Goal: Task Accomplishment & Management: Complete application form

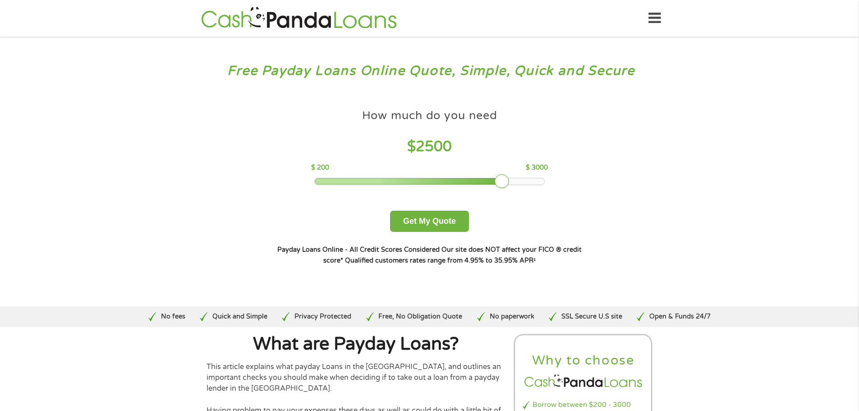
drag, startPoint x: 378, startPoint y: 183, endPoint x: 498, endPoint y: 181, distance: 120.4
click at [498, 181] on div at bounding box center [502, 181] width 14 height 14
click at [421, 222] on button "Get My Quote" at bounding box center [429, 221] width 79 height 21
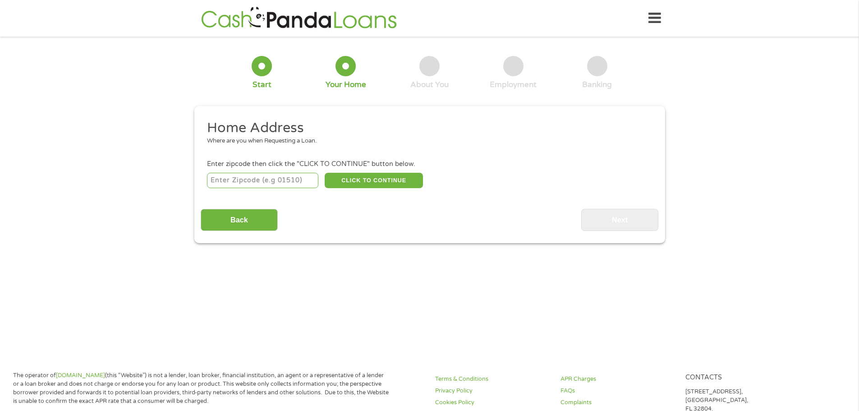
click at [229, 182] on input "number" at bounding box center [262, 180] width 111 height 15
type input "29456"
click at [376, 178] on button "CLICK TO CONTINUE" at bounding box center [374, 180] width 98 height 15
type input "29456"
type input "[PERSON_NAME]"
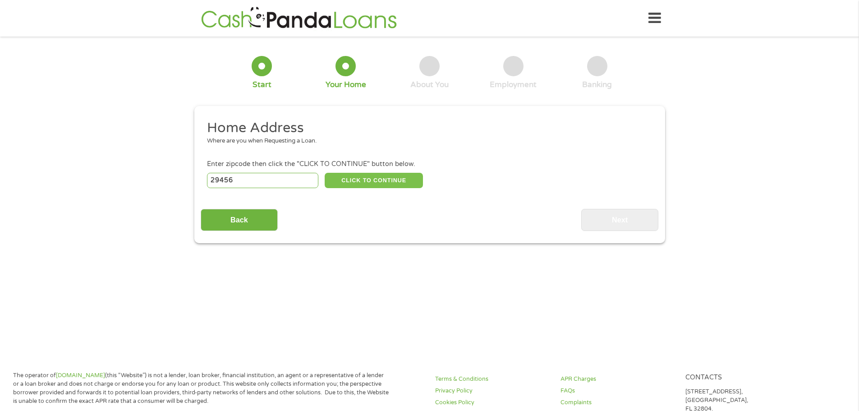
select select "South Carolina"
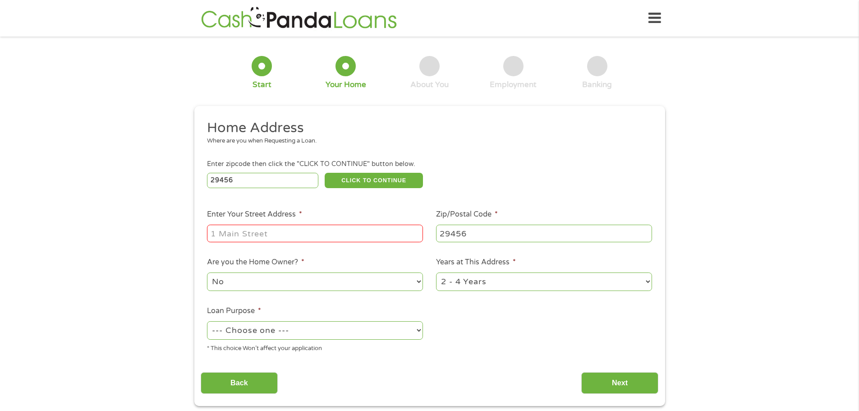
click at [244, 233] on input "Enter Your Street Address *" at bounding box center [315, 233] width 216 height 17
type input "280 sweet alyssum"
click at [381, 325] on select "--- Choose one --- Pay Bills Debt Consolidation Home Improvement Major Purchase…" at bounding box center [315, 330] width 216 height 18
select select "shorttermcash"
click at [207, 321] on select "--- Choose one --- Pay Bills Debt Consolidation Home Improvement Major Purchase…" at bounding box center [315, 330] width 216 height 18
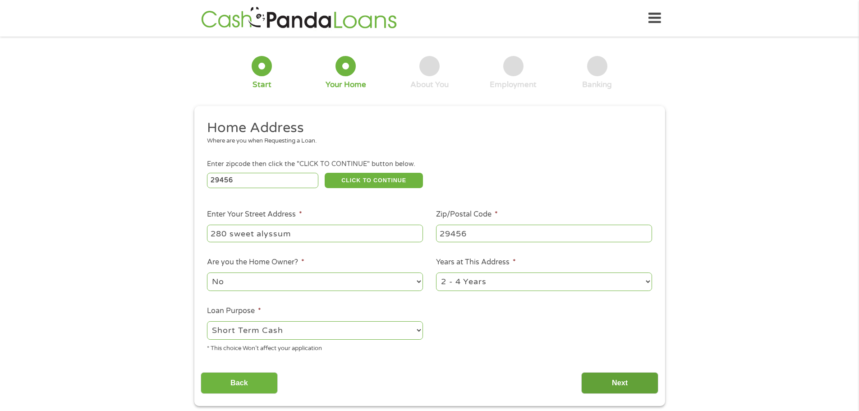
click at [600, 382] on input "Next" at bounding box center [619, 383] width 77 height 22
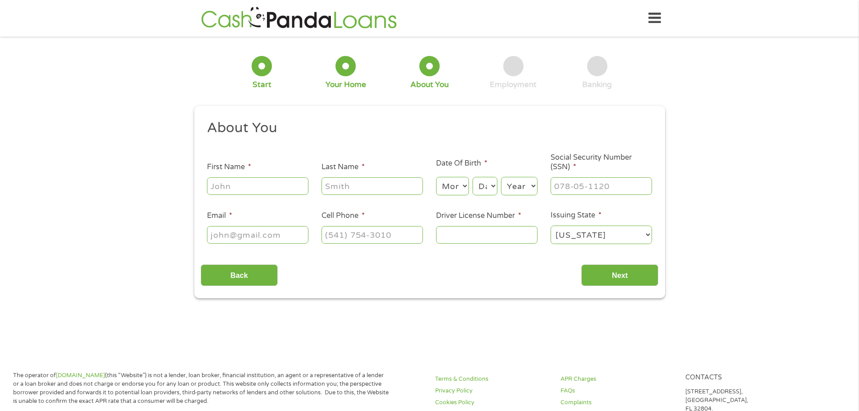
click at [238, 183] on input "First Name *" at bounding box center [257, 185] width 101 height 17
type input "jerome"
type input "griffin"
click at [463, 190] on select "Month 1 2 3 4 5 6 7 8 9 10 11 12" at bounding box center [452, 186] width 33 height 18
select select "4"
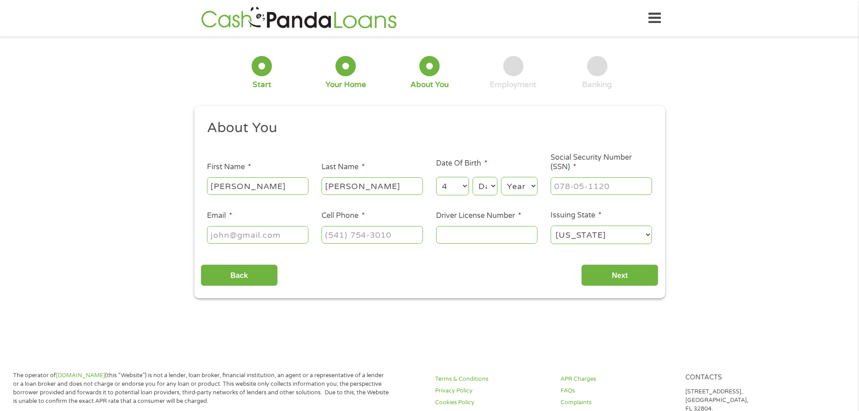
click at [436, 177] on select "Month 1 2 3 4 5 6 7 8 9 10 11 12" at bounding box center [452, 186] width 33 height 18
click at [492, 186] on select "Day 1 2 3 4 5 6 7 8 9 10 11 12 13 14 15 16 17 18 19 20 21 22 23 24 25 26 27 28 …" at bounding box center [485, 186] width 24 height 18
select select "14"
click at [473, 177] on select "Day 1 2 3 4 5 6 7 8 9 10 11 12 13 14 15 16 17 18 19 20 21 22 23 24 25 26 27 28 …" at bounding box center [485, 186] width 24 height 18
click at [520, 189] on select "Year 2007 2006 2005 2004 2003 2002 2001 2000 1999 1998 1997 1996 1995 1994 1993…" at bounding box center [519, 186] width 37 height 18
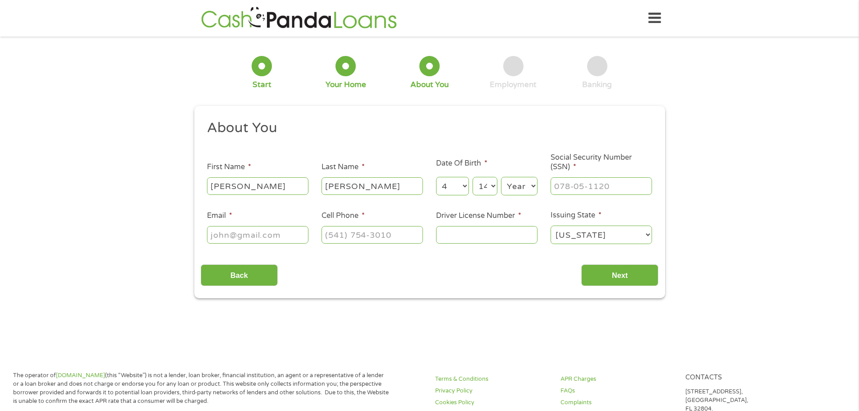
select select "1975"
click at [501, 177] on select "Year 2007 2006 2005 2004 2003 2002 2001 2000 1999 1998 1997 1996 1995 1994 1993…" at bounding box center [519, 186] width 37 height 18
click at [566, 186] on input "___-__-____" at bounding box center [601, 185] width 101 height 17
type input "250-27-8202"
click at [252, 236] on input "Email *" at bounding box center [257, 234] width 101 height 17
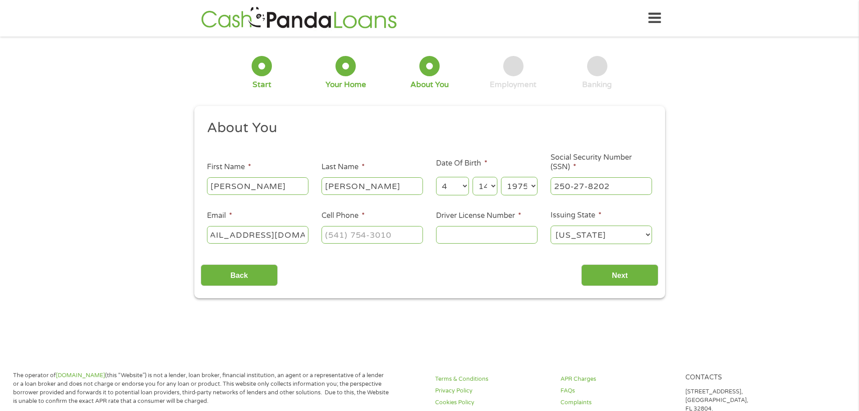
scroll to position [0, 28]
type input "jeromegriffin55@yahoo.com"
click at [332, 233] on input "(___) ___-____" at bounding box center [372, 234] width 101 height 17
type input "(_84) 363-7635"
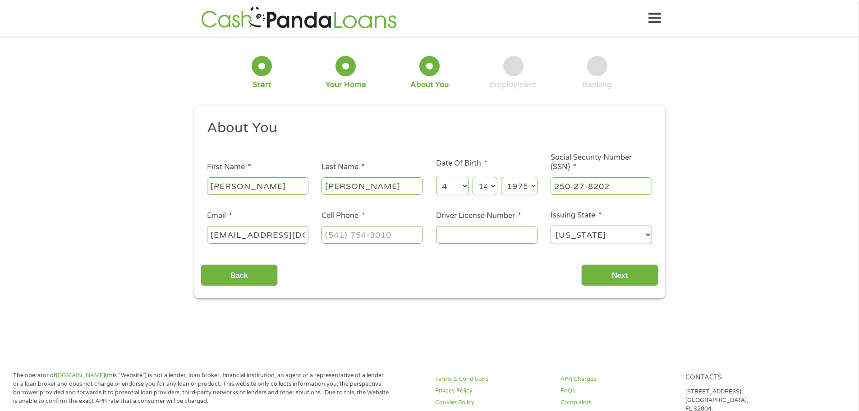
click at [460, 249] on ul "About You This field is hidden when viewing the form Title * --- Choose one ---…" at bounding box center [430, 185] width 458 height 133
click at [330, 237] on input "(___) ___-____" at bounding box center [372, 234] width 101 height 17
type input "(843) 637-6355"
type input "007653327"
click at [610, 277] on input "Next" at bounding box center [619, 275] width 77 height 22
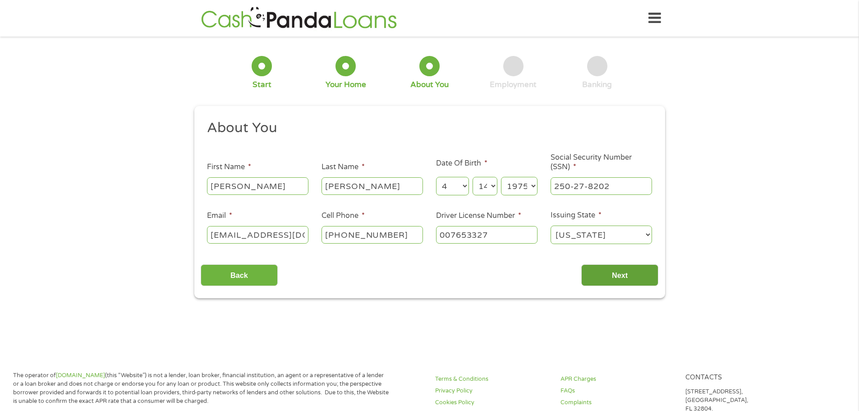
scroll to position [4, 4]
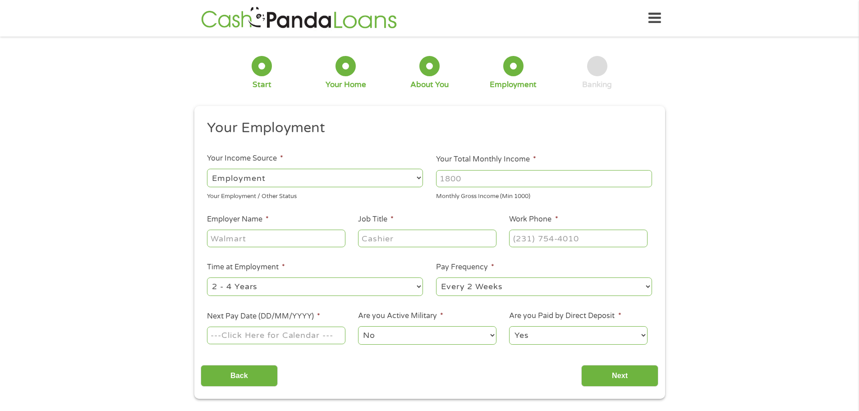
click at [337, 183] on select "--- Choose one --- Employment Self Employed Benefits" at bounding box center [315, 178] width 216 height 18
click at [207, 169] on select "--- Choose one --- Employment Self Employed Benefits" at bounding box center [315, 178] width 216 height 18
click at [227, 240] on input "Employer Name *" at bounding box center [276, 238] width 138 height 17
type input "condustrial"
type input "forklift driver"
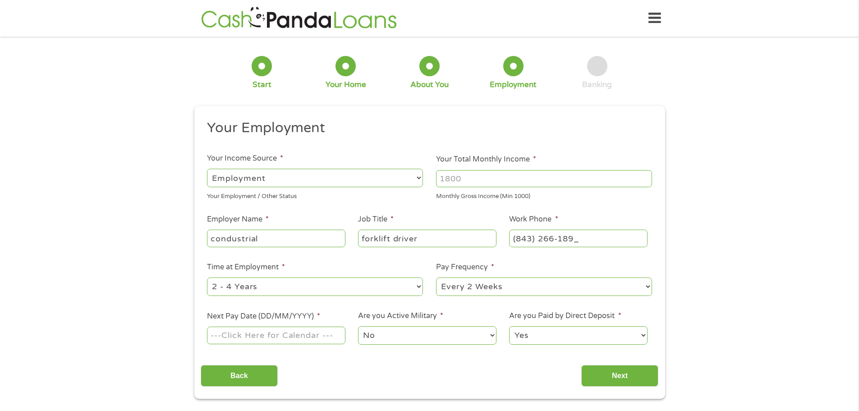
type input "(843) 266-1895"
click at [335, 284] on select "--- Choose one --- 1 Year or less 1 - 2 Years 2 - 4 Years Over 4 Years" at bounding box center [315, 286] width 216 height 18
select select "24months"
click at [207, 277] on select "--- Choose one --- 1 Year or less 1 - 2 Years 2 - 4 Years Over 4 Years" at bounding box center [315, 286] width 216 height 18
click at [559, 289] on select "--- Choose one --- Every 2 Weeks Every Week Monthly Semi-Monthly" at bounding box center [544, 286] width 216 height 18
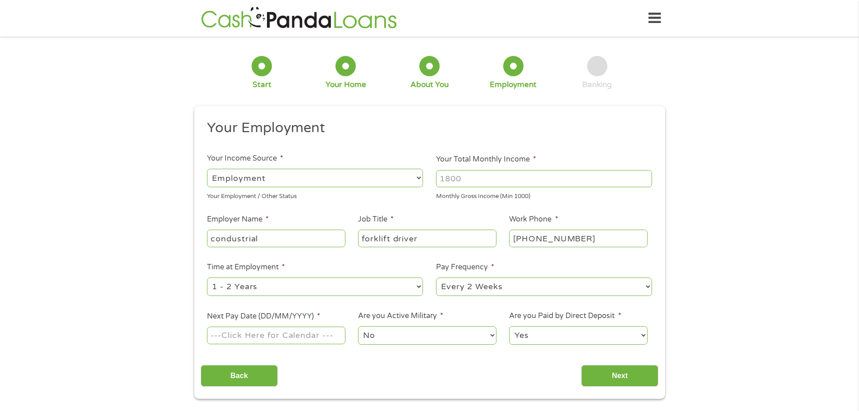
select select "weekly"
click at [436, 277] on select "--- Choose one --- Every 2 Weeks Every Week Monthly Semi-Monthly" at bounding box center [544, 286] width 216 height 18
click at [300, 333] on input "Next Pay Date (DD/MM/YYYY) *" at bounding box center [276, 335] width 138 height 17
type input "15/08/2025"
click at [606, 378] on input "Next" at bounding box center [619, 376] width 77 height 22
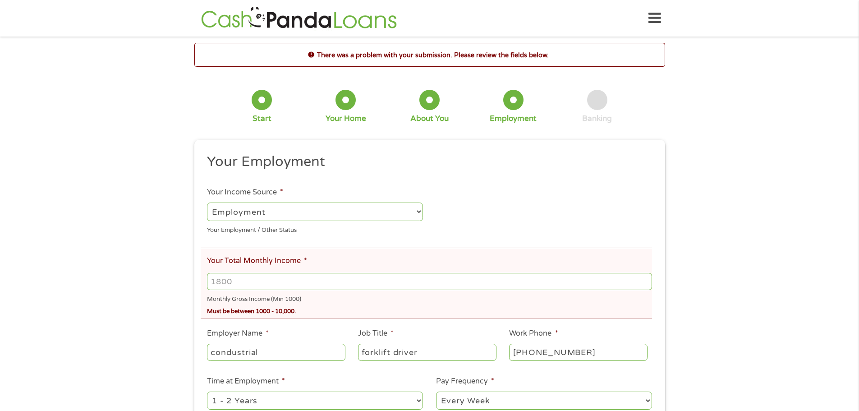
click at [254, 277] on input "Your Total Monthly Income *" at bounding box center [429, 281] width 445 height 17
type input "3000"
click at [747, 286] on div "There was a problem with your submission. Please review the fields below. 1 Sta…" at bounding box center [429, 278] width 859 height 470
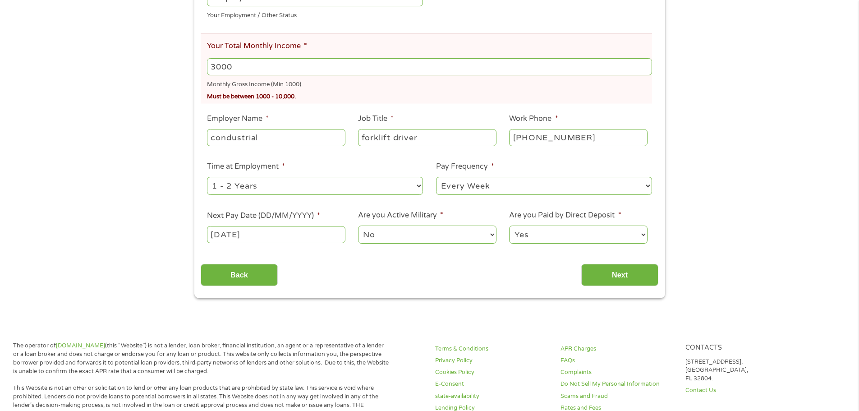
scroll to position [226, 0]
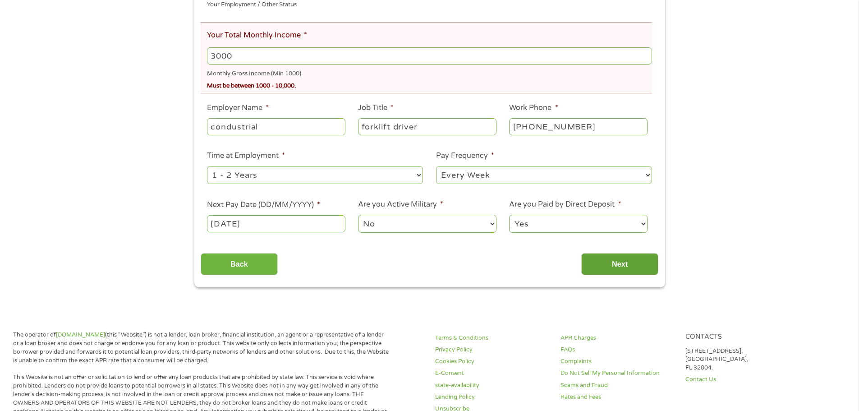
click at [626, 265] on input "Next" at bounding box center [619, 264] width 77 height 22
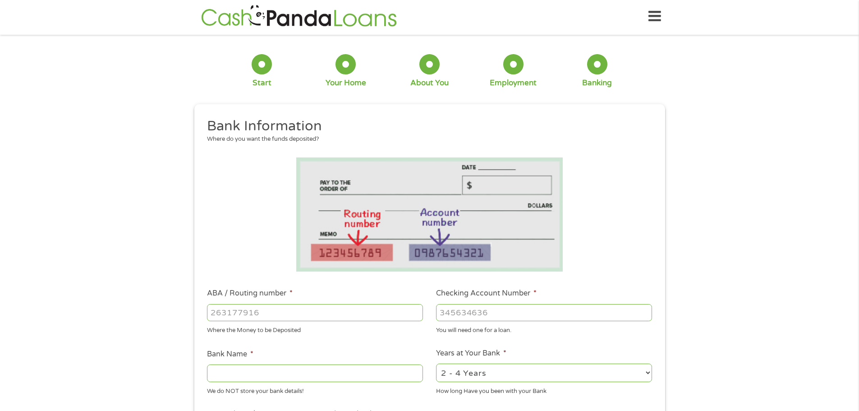
scroll to position [0, 0]
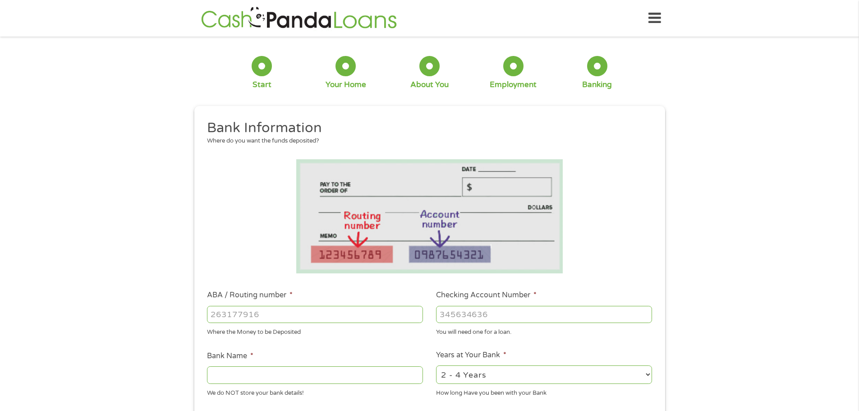
click at [226, 371] on input "Bank Name *" at bounding box center [315, 374] width 216 height 17
type input "chase"
click at [518, 374] on select "2 - 4 Years 6 - 12 Months 1 - 2 Years Over 4 Years" at bounding box center [544, 374] width 216 height 18
click at [501, 375] on select "2 - 4 Years 6 - 12 Months 1 - 2 Years Over 4 Years" at bounding box center [544, 374] width 216 height 18
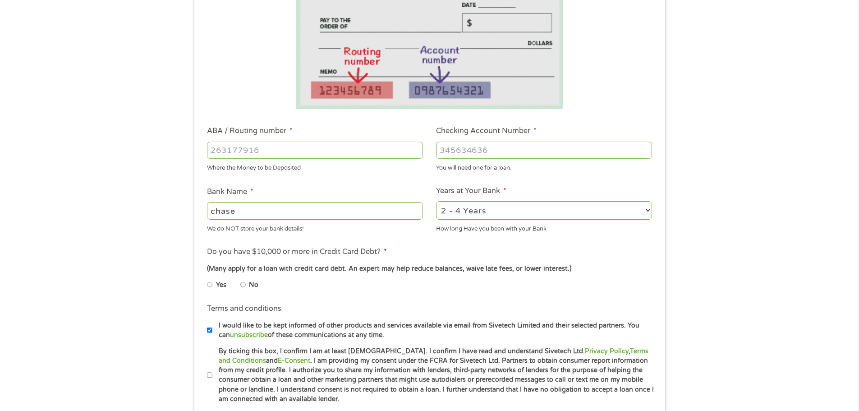
scroll to position [180, 0]
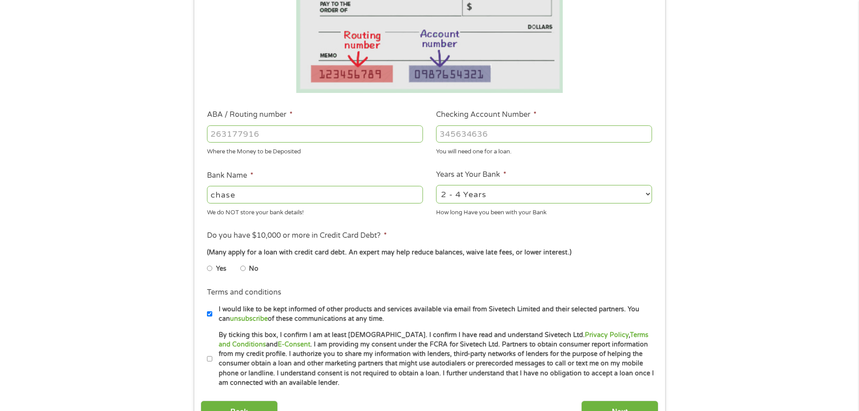
click at [244, 269] on input "No" at bounding box center [242, 268] width 5 height 14
radio input "true"
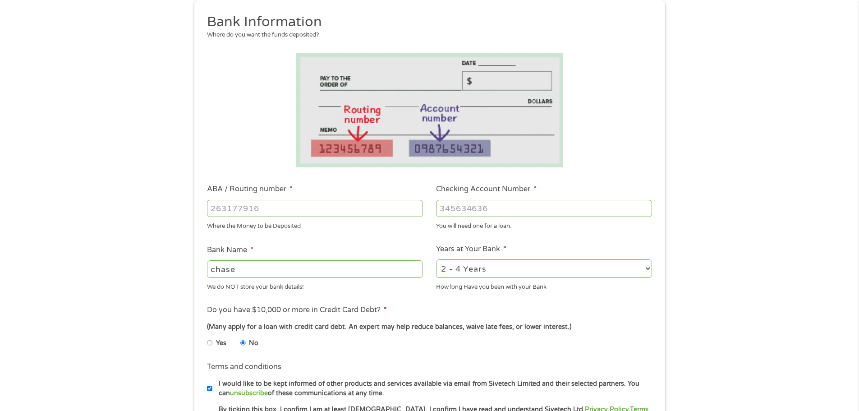
scroll to position [90, 0]
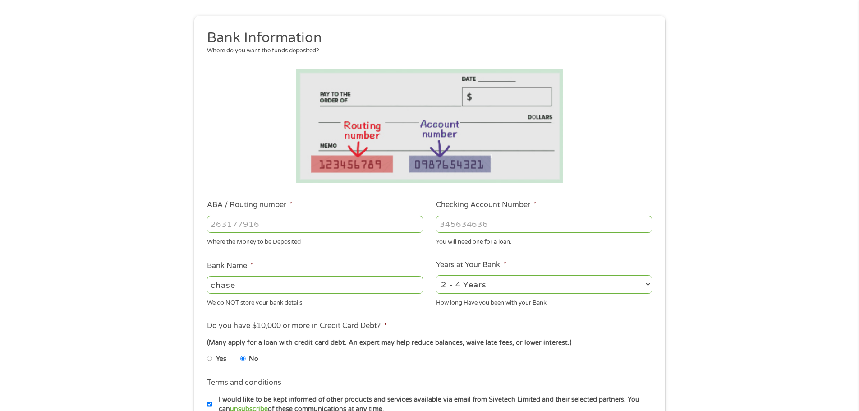
click at [249, 227] on input "ABA / Routing number *" at bounding box center [315, 224] width 216 height 17
type input "072000326"
type input "JPMORGAN CHASE BANK NA"
type input "072000326"
click at [460, 227] on input "Checking Account Number *" at bounding box center [544, 224] width 216 height 17
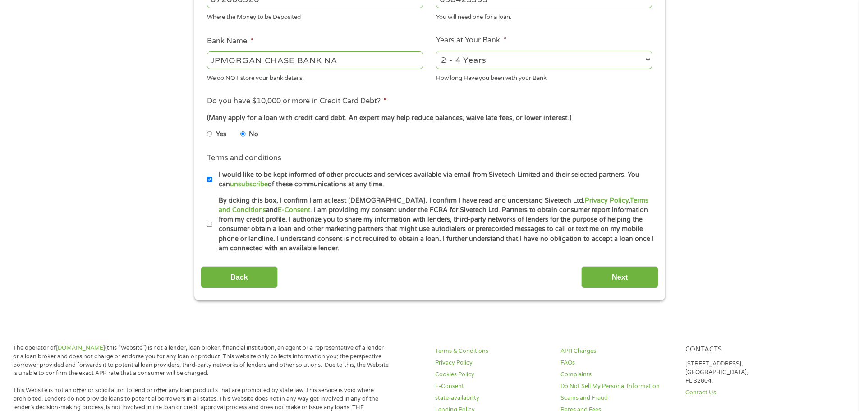
scroll to position [316, 0]
type input "638423353"
click at [606, 279] on input "Next" at bounding box center [619, 276] width 77 height 22
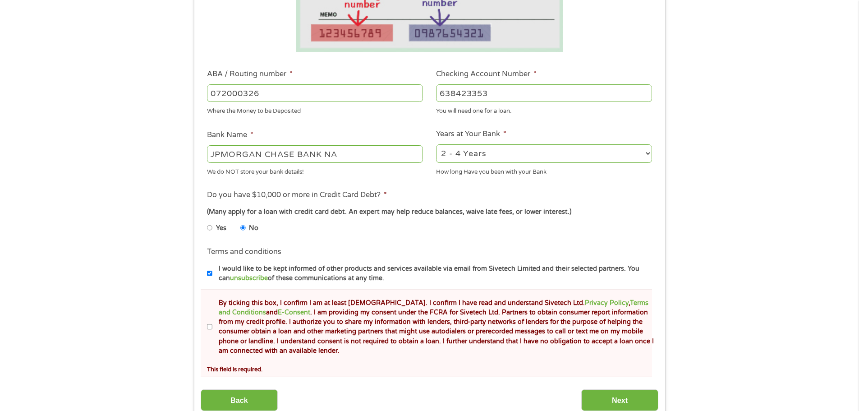
scroll to position [271, 0]
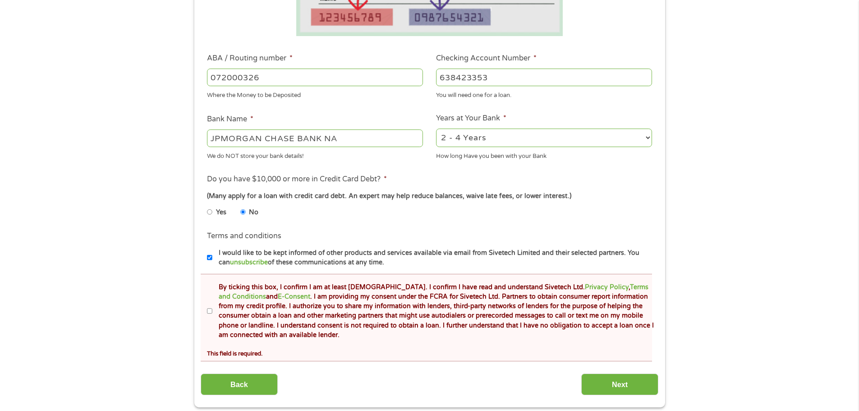
click at [210, 311] on input "By ticking this box, I confirm I am at least 18 years old. I confirm I have rea…" at bounding box center [209, 311] width 5 height 14
checkbox input "true"
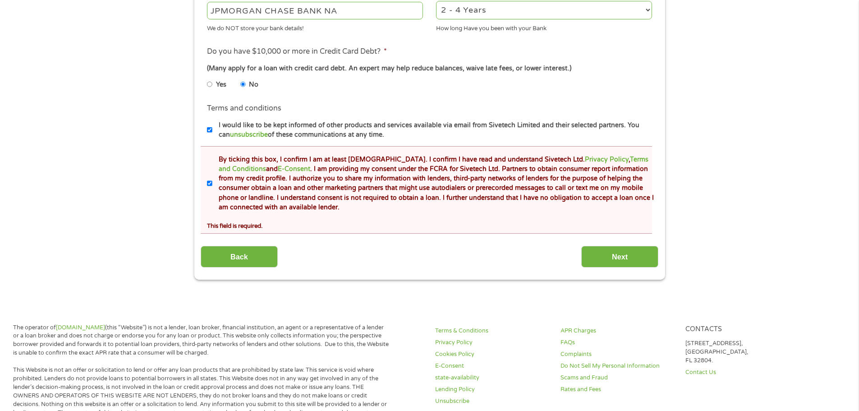
scroll to position [406, 0]
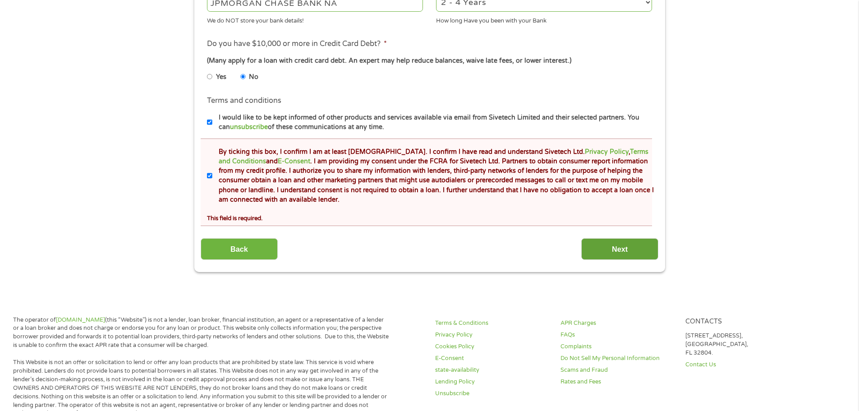
click at [602, 254] on input "Next" at bounding box center [619, 249] width 77 height 22
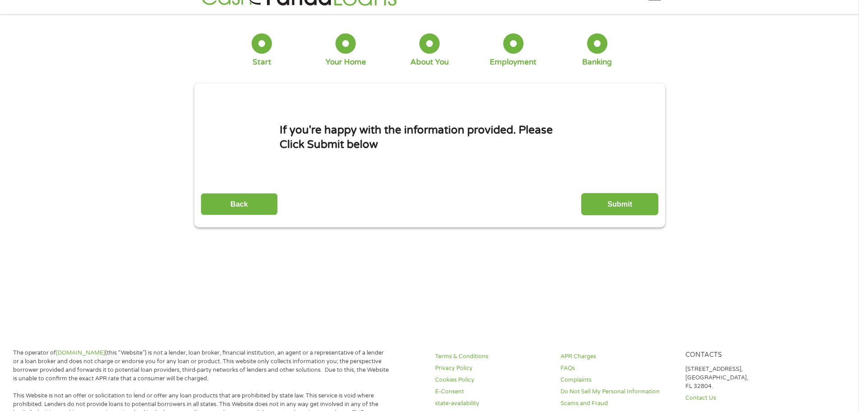
scroll to position [0, 0]
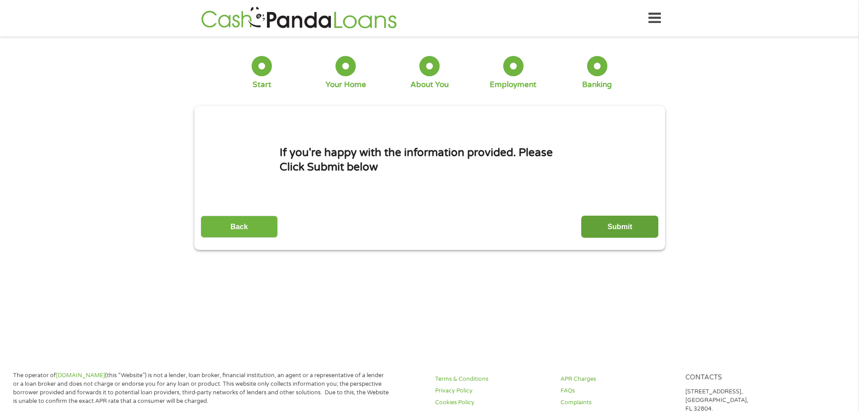
click at [621, 228] on input "Submit" at bounding box center [619, 227] width 77 height 22
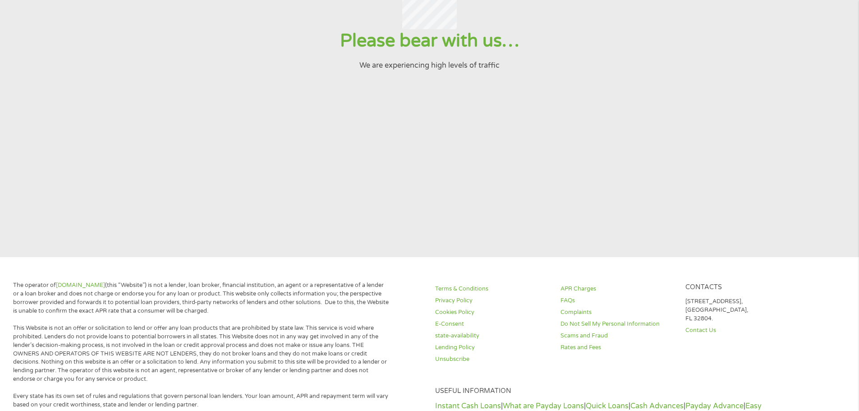
scroll to position [45, 0]
